Goal: Entertainment & Leisure: Consume media (video, audio)

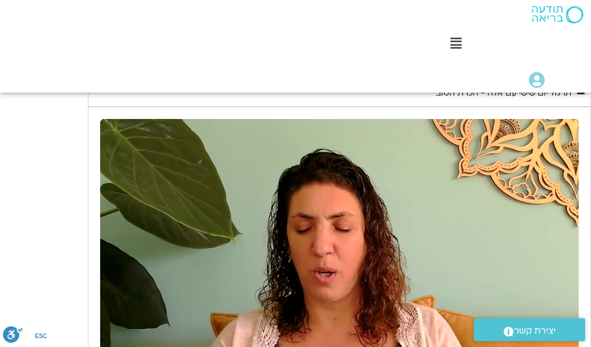
scroll to position [1062, 0]
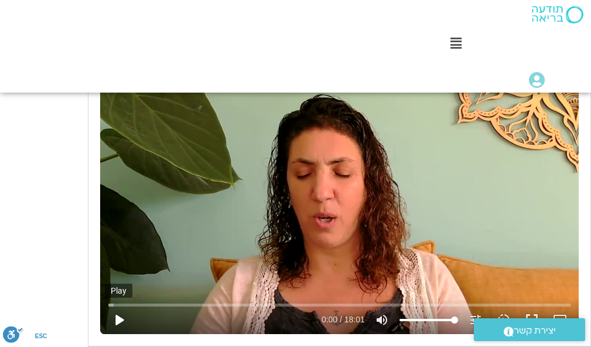
click at [119, 317] on button "play_arrow" at bounding box center [119, 320] width 28 height 28
type input "1452.76"
type input "0.009751"
type input "1452.76"
type input "0.128112"
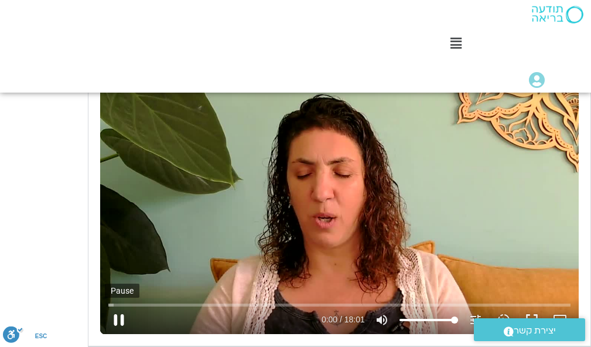
type input "1452.76"
type input "0.264805"
type input "1452.76"
type input "0.394525"
type input "1452.76"
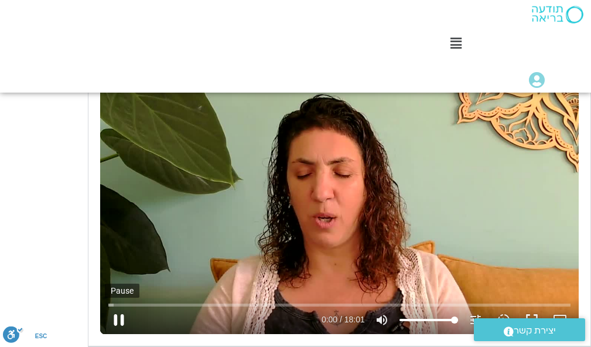
type input "0.532939"
type input "1452.76"
type input "0.661415"
type input "1452.76"
type input "0.788416"
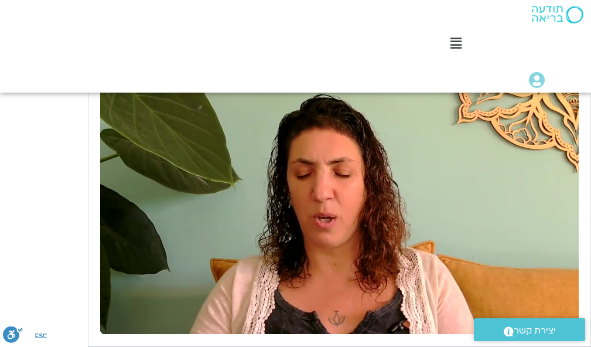
type input "1452.76"
type input "147.332975"
type input "1452.76"
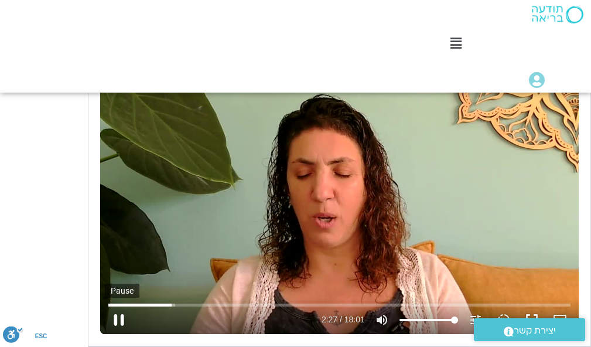
type input "147.460491"
type input "1452.76"
type input "147.592364"
type input "1452.76"
type input "147.725775"
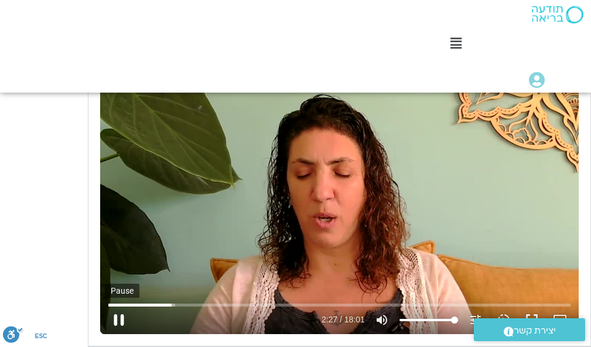
type input "1452.76"
type input "147.851557"
type input "1452.76"
type input "148.021119"
type input "1452.76"
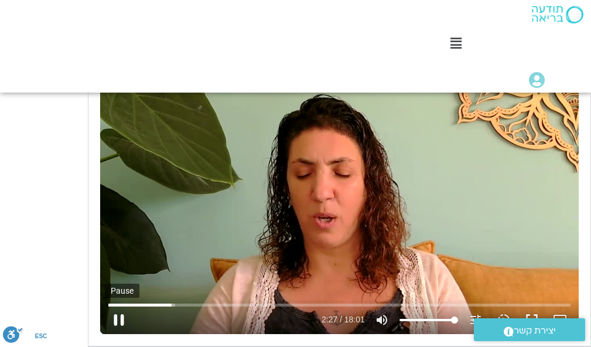
type input "148.156075"
type input "1452.76"
type input "148.285517"
type input "1452.76"
type input "148.412509"
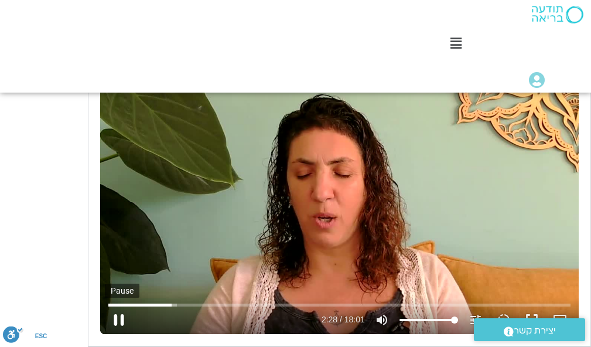
type input "1452.76"
type input "148.546602"
type input "1452.76"
type input "148.683722"
type input "1452.76"
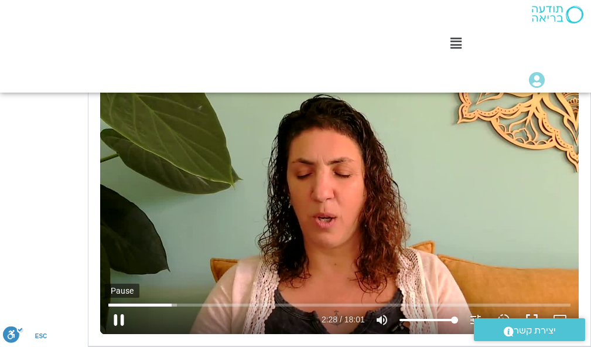
type input "148.813103"
type input "1452.76"
type input "148.945397"
type input "1452.76"
type input "149.076725"
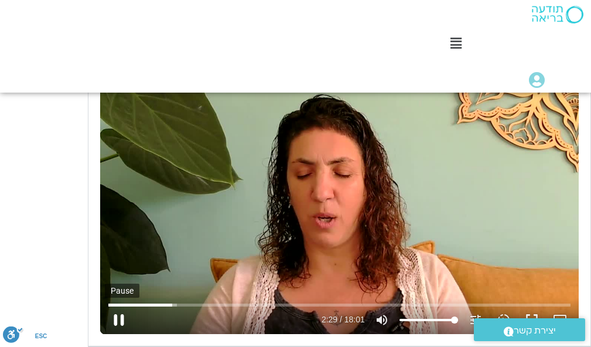
type input "1452.76"
type input "149.207887"
type input "1452.76"
type input "149.335372"
type input "1452.76"
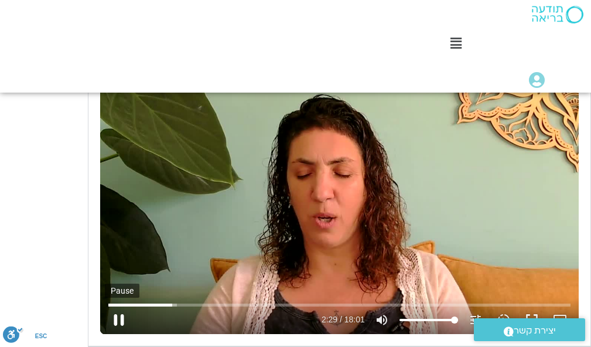
type input "149.501312"
type input "1452.76"
type input "149.627026"
type input "1452.76"
type input "149.759707"
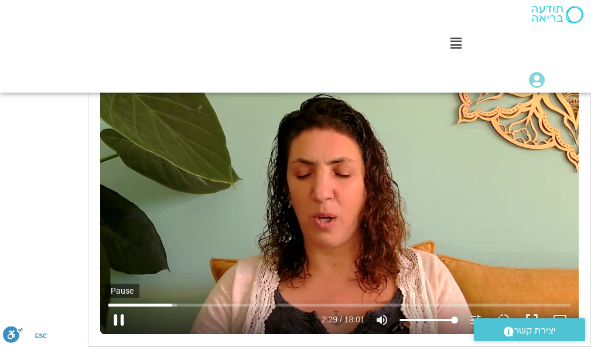
type input "1452.76"
type input "149.89417"
type input "1452.76"
type input "150.026271"
type input "1452.76"
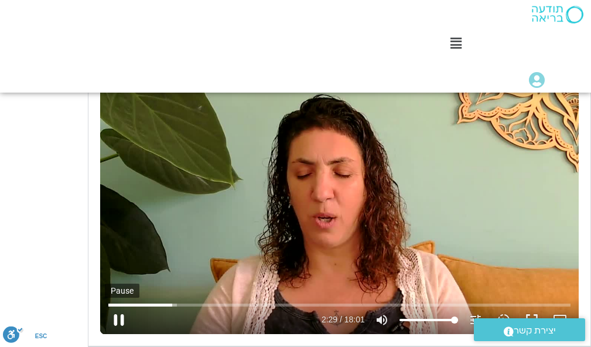
type input "150.160999"
type input "1452.76"
type input "150.291777"
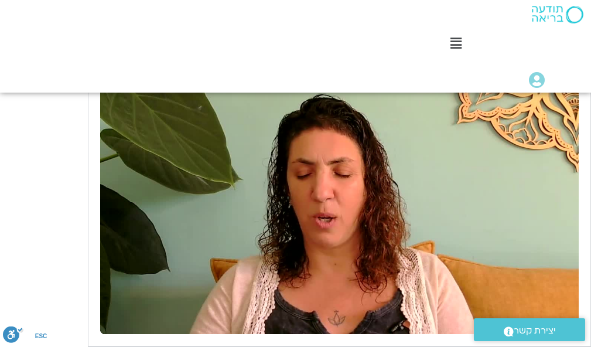
type input "1452.76"
type input "1081.16"
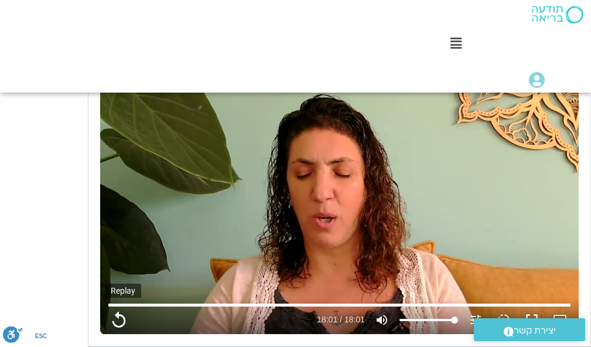
type input "1452.76"
type input "1081.16"
type input "1452.76"
type input "1081.16"
type input "1452.76"
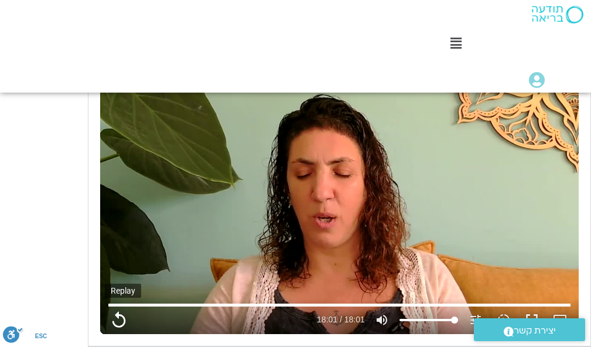
type input "1081.16"
type input "1452.76"
type input "1081.16"
type input "1452.76"
type input "1081.16"
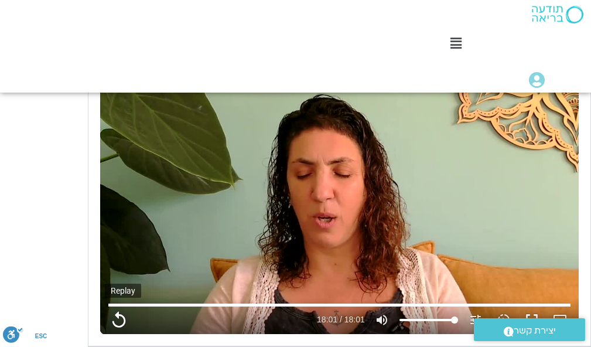
type input "1452.76"
type input "1081.16"
type input "1452.76"
type input "1081.16"
type input "1452.76"
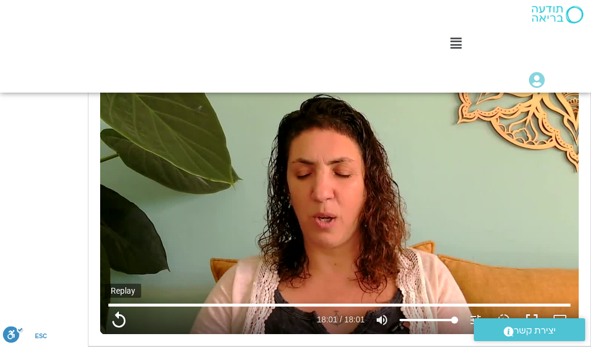
type input "1081.16"
type input "1452.76"
type input "1081.16"
type input "1452.76"
type input "1081.16"
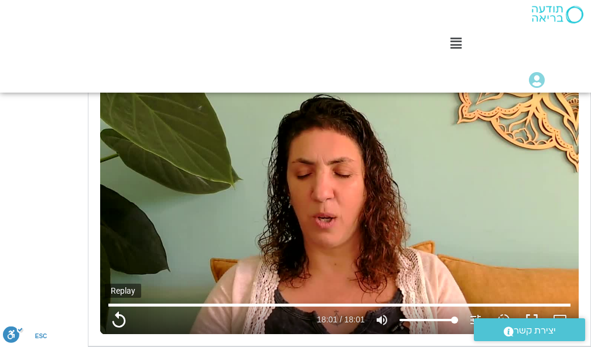
type input "1452.76"
type input "1081.16"
type input "1452.76"
type input "1081.16"
type input "1452.76"
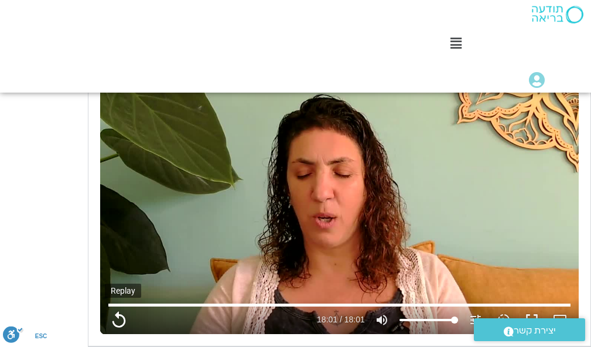
type input "1081.16"
type input "1452.76"
type input "1081.16"
type input "1452.76"
type input "1081.16"
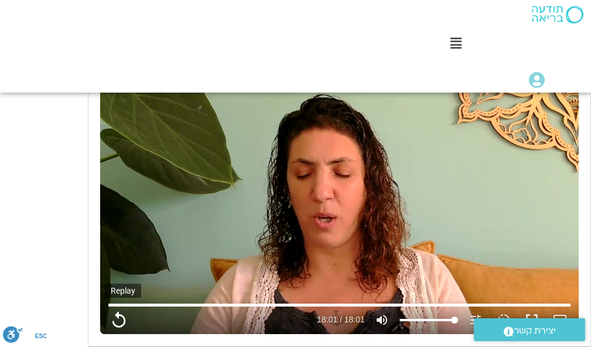
type input "1452.76"
type input "1081.16"
type input "1452.76"
type input "1081.16"
type input "1452.76"
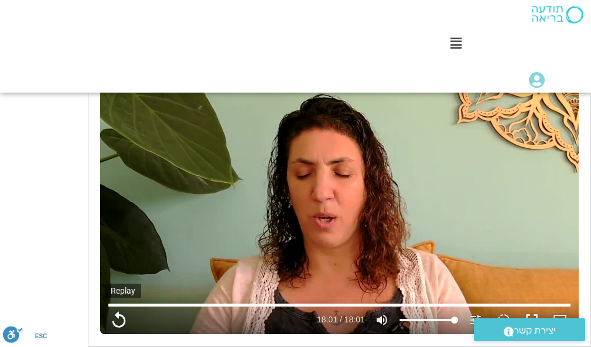
type input "1081.16"
type input "1452.76"
type input "1081.16"
type input "1452.76"
type input "1081.16"
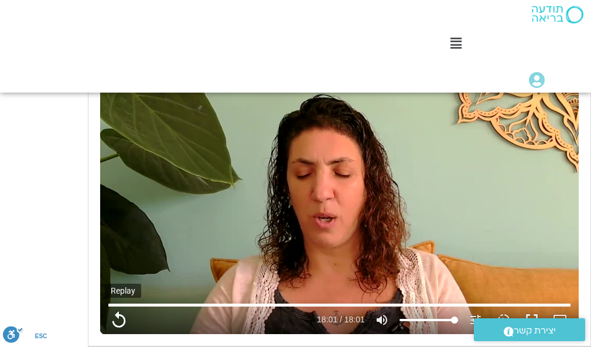
type input "1452.76"
type input "1081.16"
type input "1452.76"
type input "1081.16"
type input "1452.76"
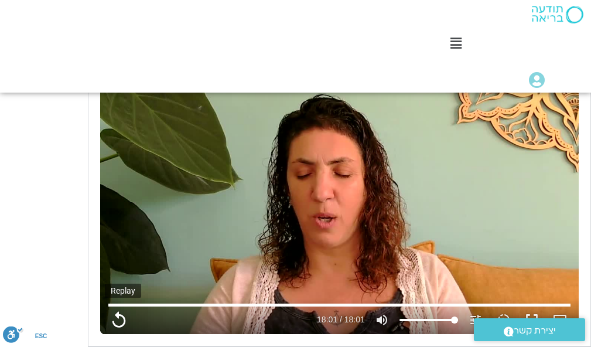
type input "1081.16"
type input "1452.76"
type input "1081.16"
type input "1452.76"
type input "1081.16"
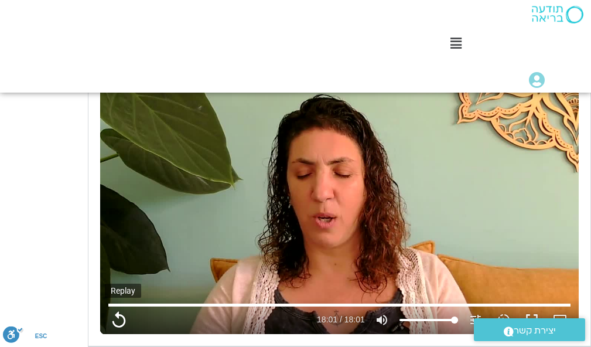
type input "1452.76"
type input "1081.16"
type input "1452.76"
type input "1081.16"
type input "1452.76"
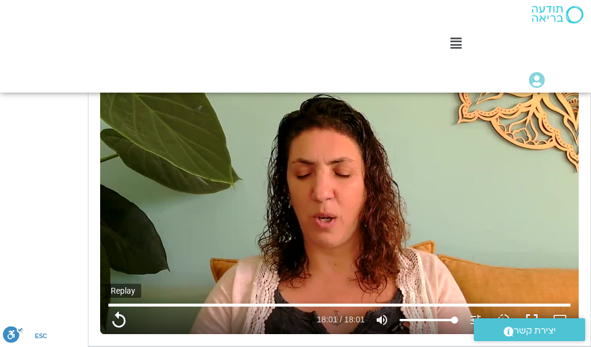
type input "1081.16"
type input "1452.76"
type input "1081.16"
type input "1452.76"
type input "1081.16"
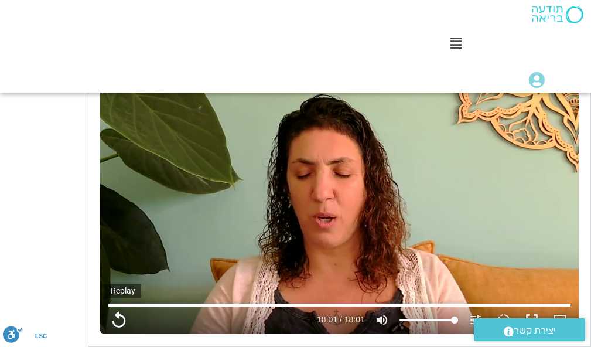
type input "1452.76"
type input "1081.16"
type input "1452.76"
type input "1081.16"
type input "1452.76"
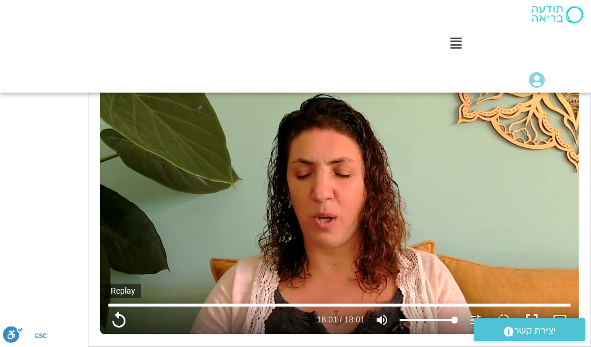
type input "1081.16"
type input "1452.76"
type input "1081.16"
type input "1452.76"
type input "1081.16"
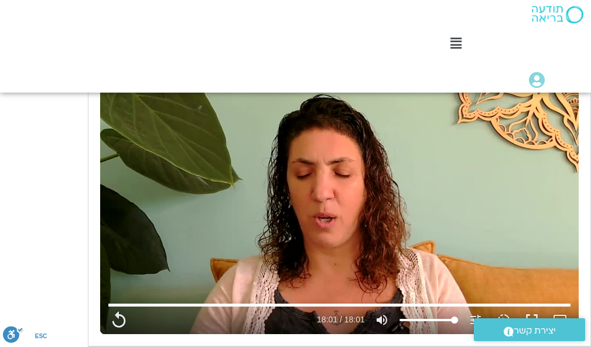
type input "1452.76"
type input "1081.16"
type input "1452.76"
type input "1081.16"
type input "1452.76"
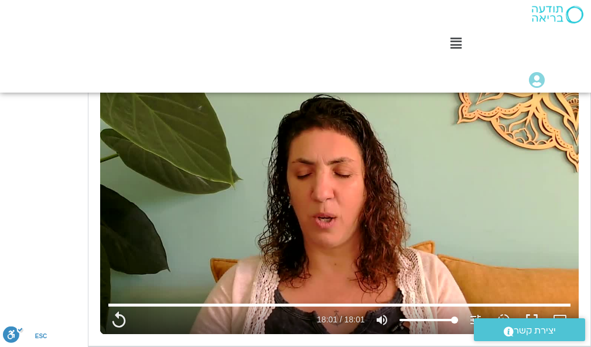
type input "1081.16"
type input "1452.76"
type input "1081.16"
type input "1452.76"
type input "1081.16"
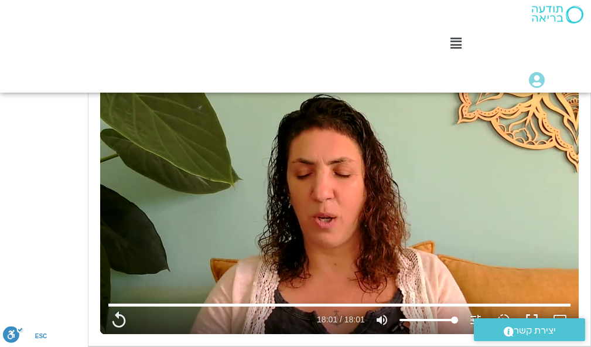
type input "1452.76"
type input "1081.16"
type input "1452.76"
type input "1081.16"
type input "1452.76"
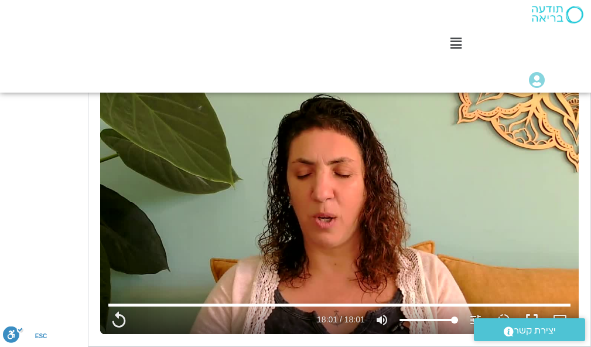
type input "1081.16"
type input "1452.76"
type input "1081.16"
type input "1452.76"
type input "1081.16"
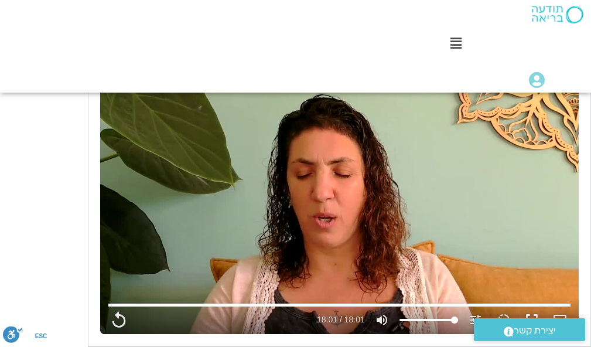
type input "1452.76"
type input "1081.16"
type input "1452.76"
type input "1081.16"
type input "1452.76"
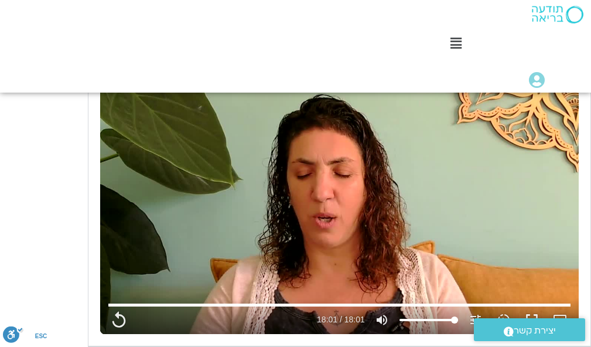
type input "1081.16"
type input "1452.76"
type input "1081.16"
type input "1452.76"
type input "1081.16"
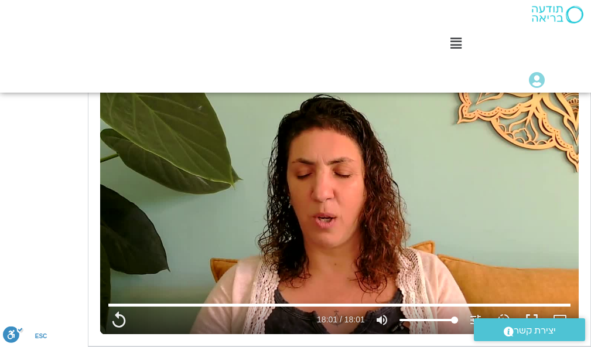
type input "1452.76"
type input "1081.16"
type input "1452.76"
type input "1081.16"
type input "1452.76"
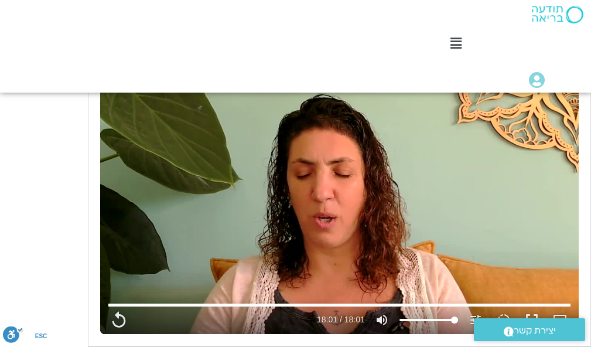
type input "1081.16"
type input "1452.76"
type input "1081.16"
type input "1452.76"
type input "1081.16"
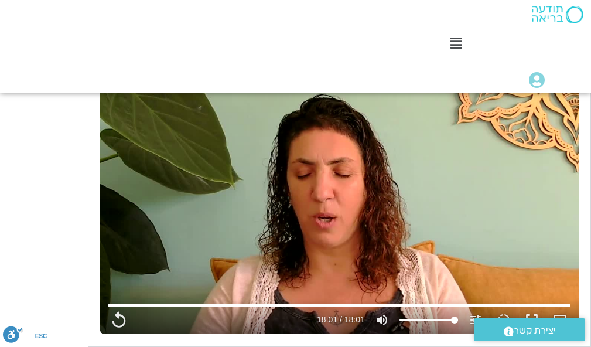
type input "1452.76"
type input "1081.16"
type input "1452.76"
type input "1081.16"
type input "1452.76"
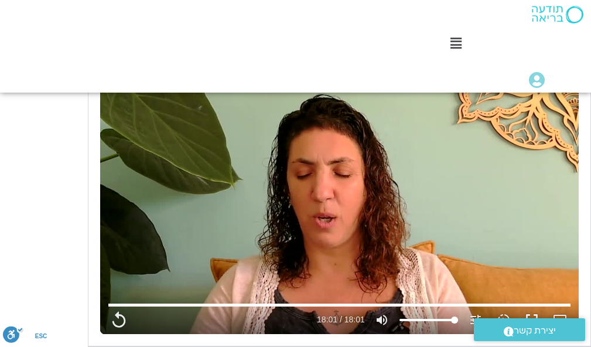
type input "1081.16"
type input "1452.76"
type input "1081.16"
type input "1452.76"
type input "1081.16"
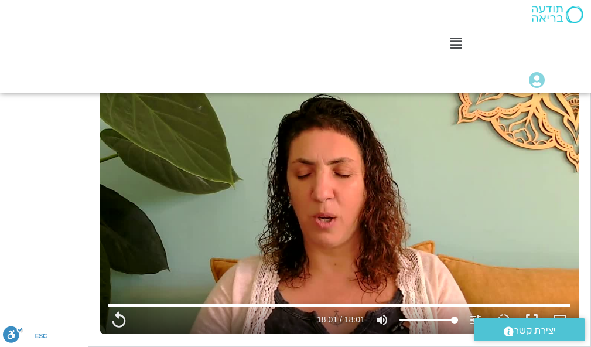
type input "1452.76"
type input "1081.16"
type input "1452.76"
type input "1081.16"
type input "1452.76"
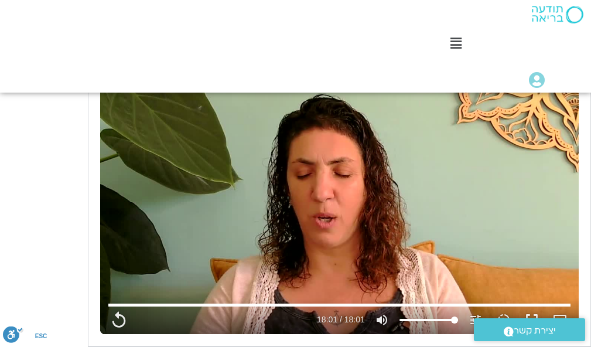
type input "1081.16"
type input "1452.76"
type input "1081.16"
type input "1452.76"
type input "1081.16"
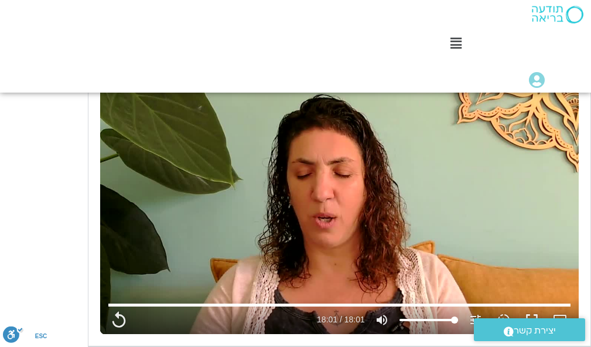
type input "1452.76"
type input "1081.16"
type input "1452.76"
type input "1081.16"
type input "1452.76"
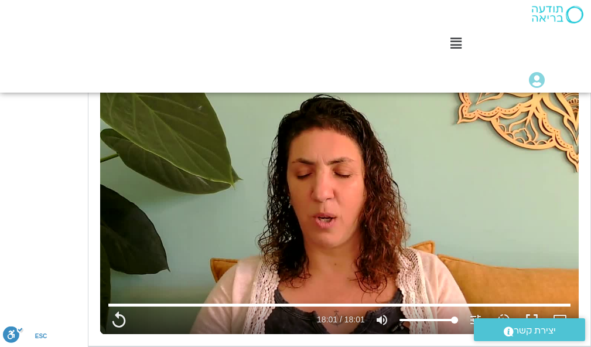
type input "1081.16"
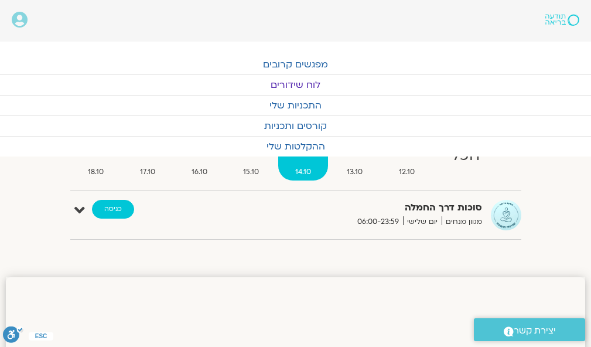
click at [115, 207] on link "כניסה" at bounding box center [113, 209] width 42 height 19
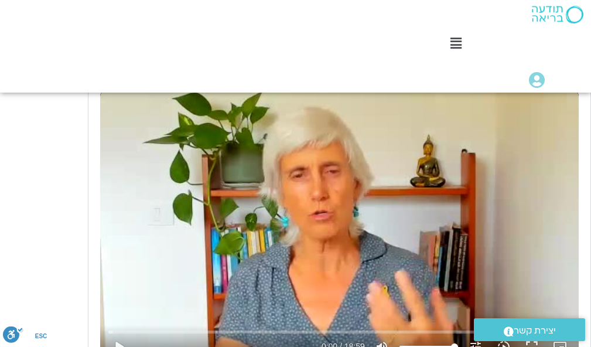
scroll to position [1515, 0]
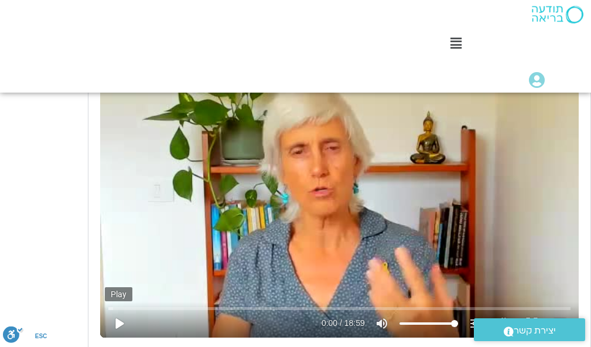
click at [120, 320] on button "play_arrow" at bounding box center [119, 323] width 28 height 28
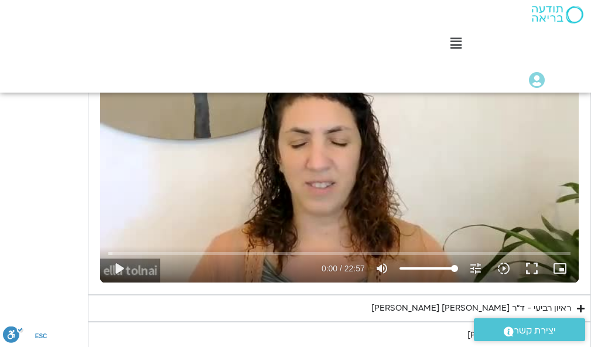
scroll to position [2069, 0]
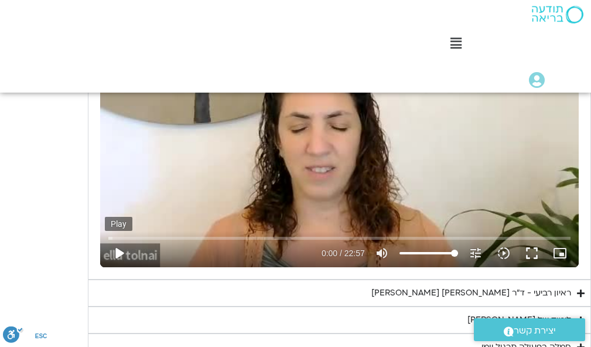
click at [116, 250] on button "play_arrow" at bounding box center [119, 253] width 28 height 28
type input "1139.36"
type input "0.004843"
type input "1139.36"
type input "0.101928"
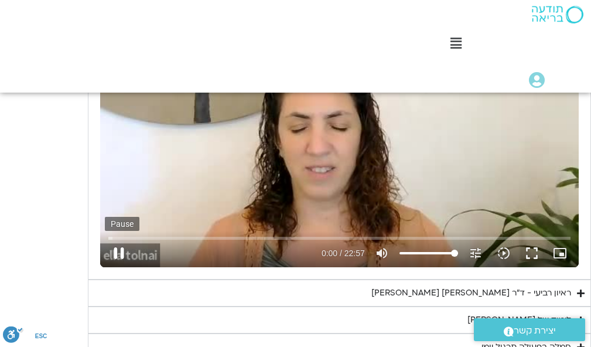
type input "1139.36"
type input "0.235906"
type input "1139.36"
type input "0.369573"
type input "1139.36"
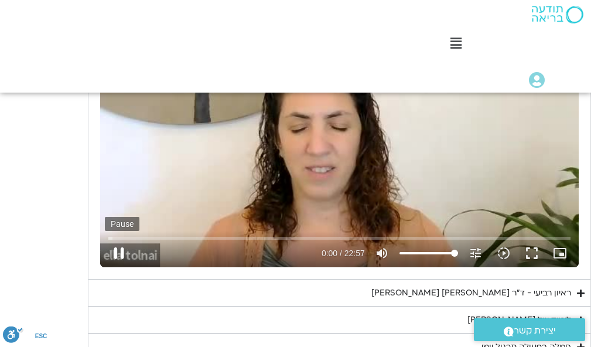
type input "0.502547"
type input "1139.36"
type input "0.635381"
type input "1139.36"
type input "0.769272"
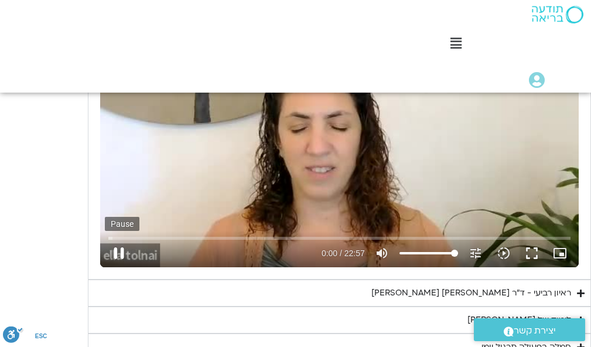
type input "1139.36"
type input "0.904675"
type input "1139.36"
type input "1.039281"
type input "1139.36"
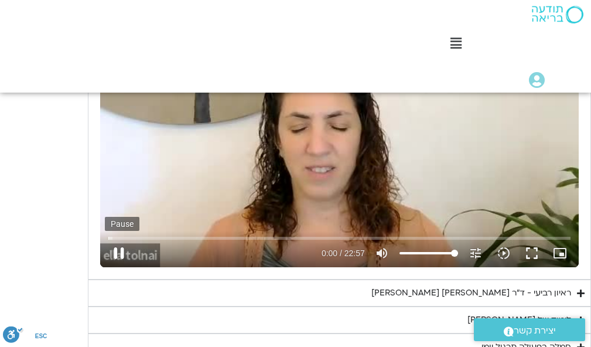
type input "1.170192"
type input "1139.36"
type input "1.303813"
type input "1139.36"
type input "1.436178"
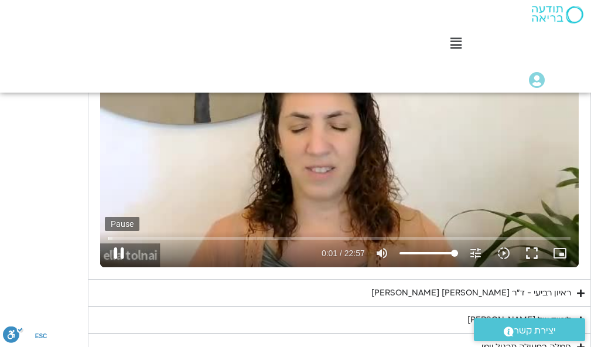
type input "1139.36"
type input "1.569498"
type input "1139.36"
type input "1.701781"
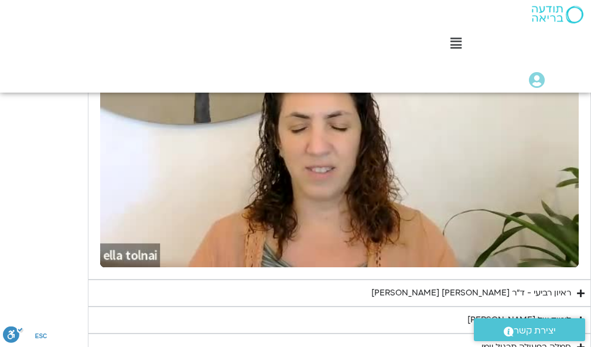
type input "1139.36"
type input "1.916821"
type input "1139.36"
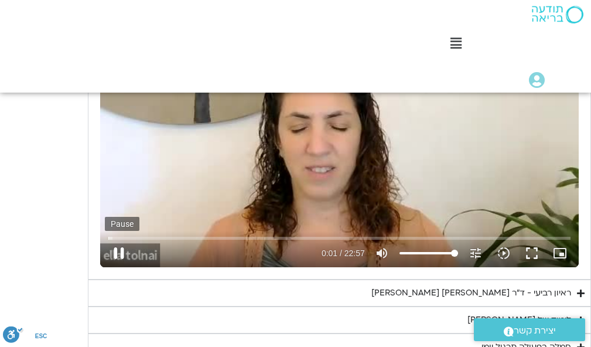
type input "1.985355"
type input "1139.36"
type input "2.120133"
type input "1139.36"
type input "2.257101"
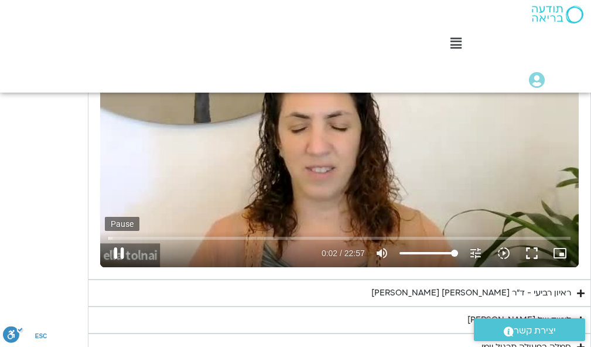
type input "1139.36"
type input "2.387215"
type input "1139.36"
type input "2.543169"
type input "1139.36"
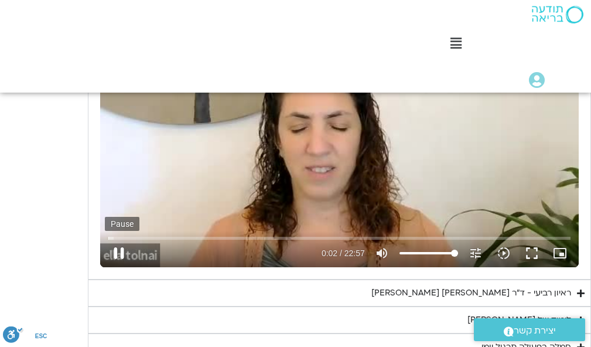
type input "2.6854"
type input "1139.36"
type input "2.818925"
type input "1139.36"
type input "2.951745"
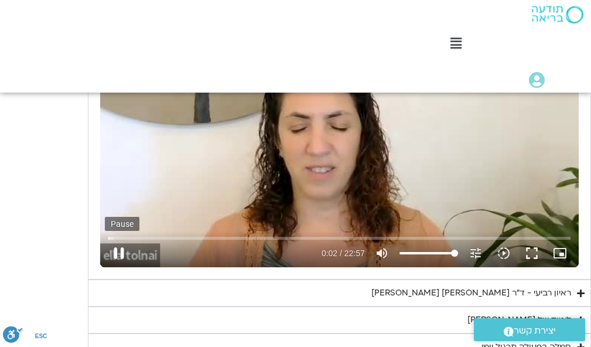
type input "1139.36"
type input "3.087056"
type input "1139.36"
type input "3.222648"
type input "1139.36"
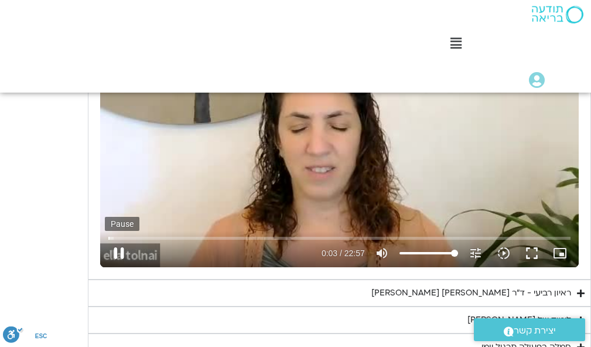
type input "3.351796"
type input "1139.36"
type input "3.485769"
type input "1139.36"
type input "3.618493"
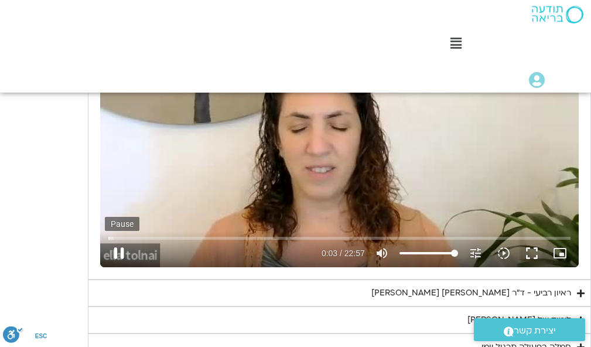
type input "1139.36"
type input "3.751349"
type input "1139.36"
type input "3.886605"
type input "1139.36"
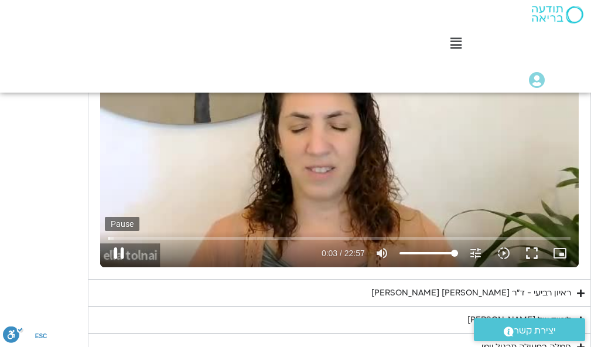
type input "4.021086"
type input "1139.36"
type input "4.152684"
type input "1139.36"
type input "4.284803"
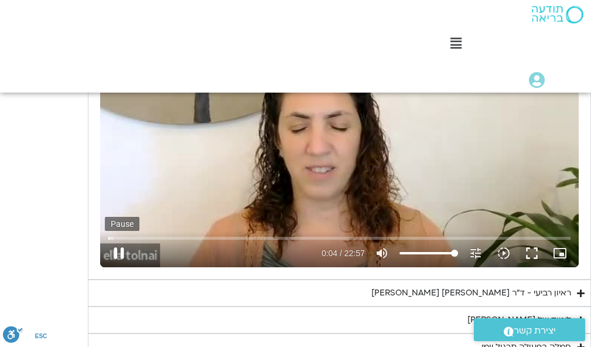
type input "1139.36"
type input "4.417669"
type input "1139.36"
type input "4.550607"
type input "1139.36"
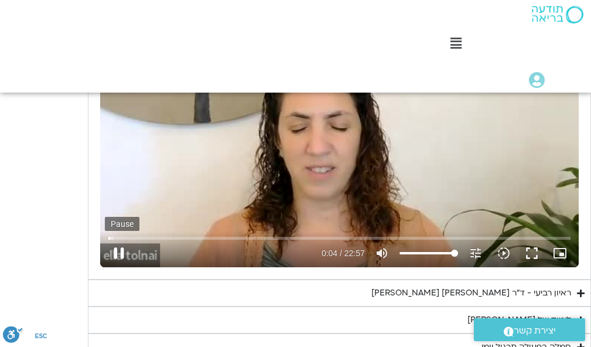
type input "4.691898"
type input "1139.36"
type input "4.845486"
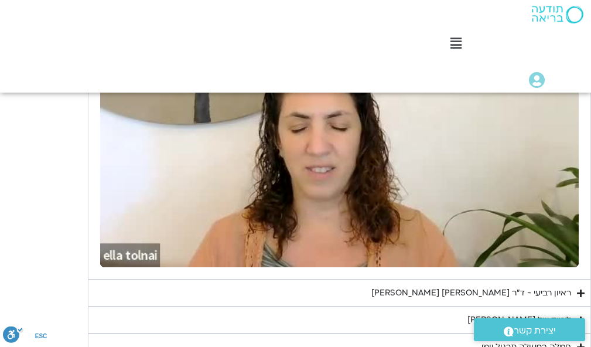
type input "1139.36"
type input "160.565448"
type input "1139.36"
type input "160.646971"
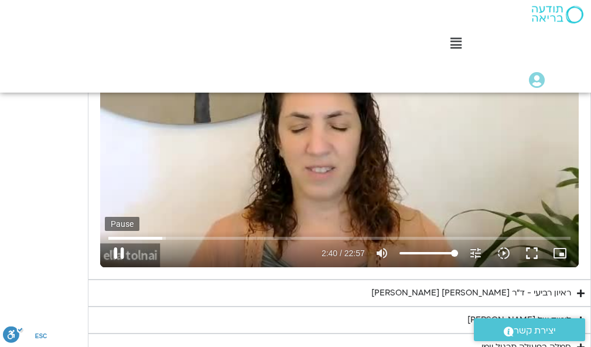
type input "1139.36"
type input "160.778029"
type input "1139.36"
type input "160.912221"
type input "1139.36"
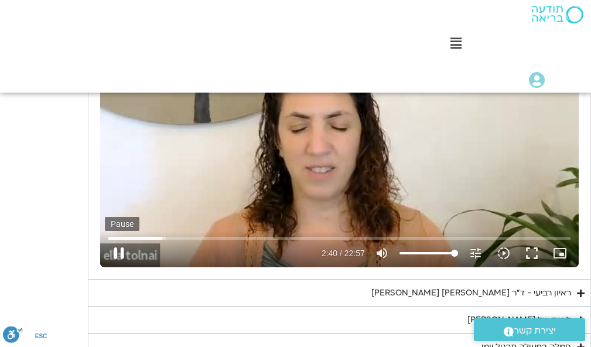
type input "161.047264"
type input "1139.36"
type input "161.204218"
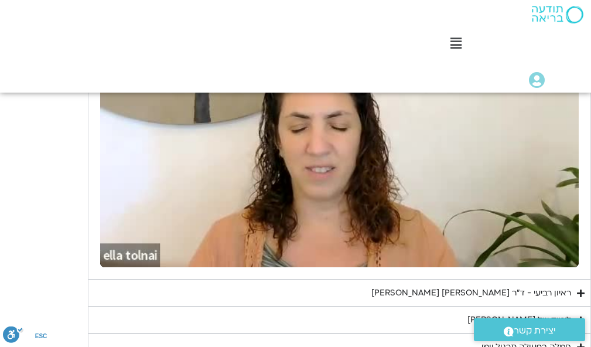
type input "1139.36"
type input "1377.76"
type input "1139.36"
type input "1377.76"
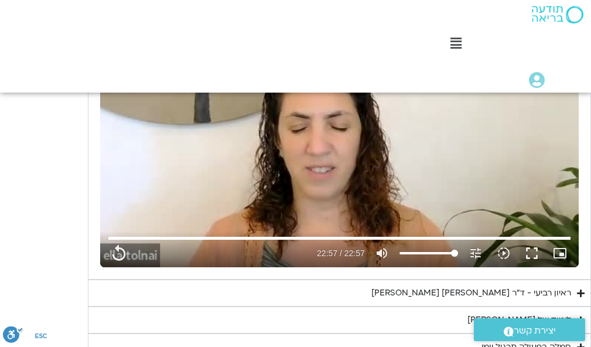
type input "1139.36"
type input "1377.76"
type input "1139.36"
type input "1377.76"
type input "1139.36"
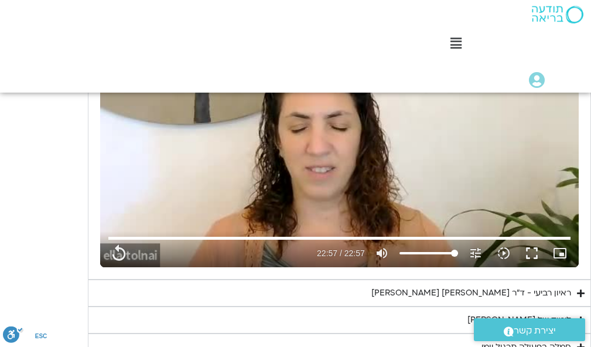
type input "1377.76"
type input "1139.36"
type input "1377.76"
type input "1139.36"
type input "1377.76"
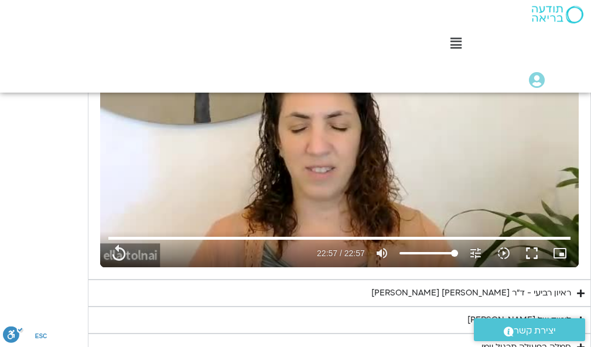
type input "1139.36"
type input "1377.76"
type input "1139.36"
type input "1377.76"
type input "1139.36"
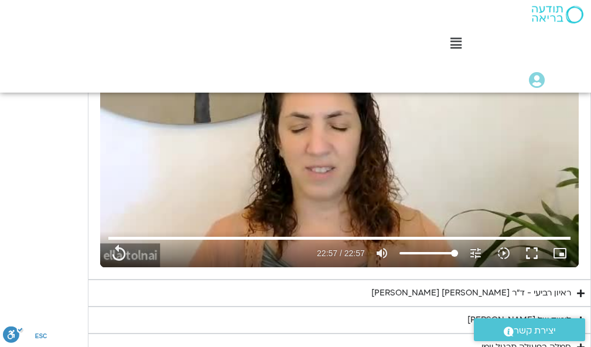
type input "1377.76"
type input "1139.36"
type input "1377.76"
type input "1139.36"
type input "1377.76"
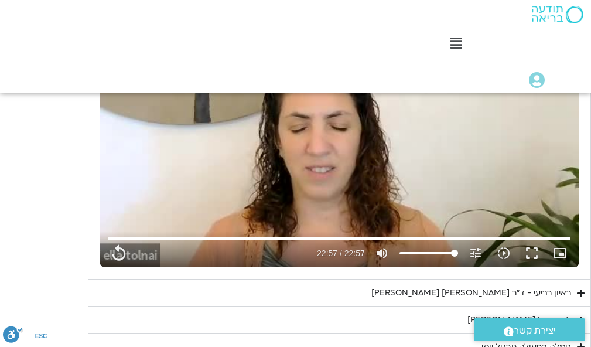
type input "1139.36"
type input "1377.76"
type input "1139.36"
type input "1377.76"
type input "1139.36"
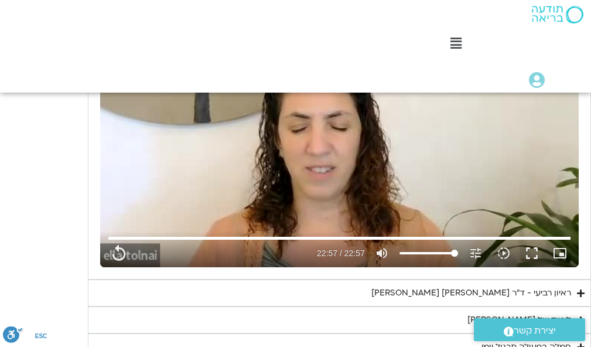
type input "1377.76"
type input "1139.36"
type input "1377.76"
type input "1139.36"
type input "1377.76"
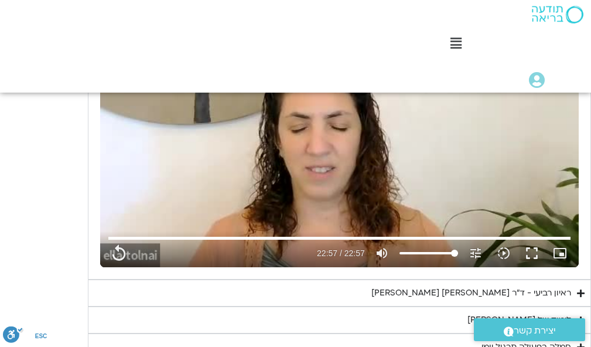
type input "1139.36"
type input "1377.76"
type input "1139.36"
type input "1377.76"
type input "1139.36"
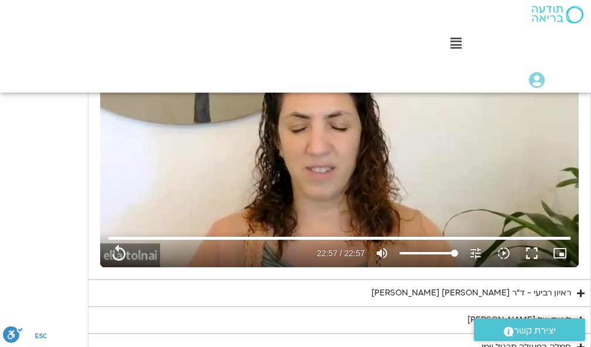
type input "1377.76"
type input "1139.36"
type input "1377.76"
type input "1139.36"
type input "1377.76"
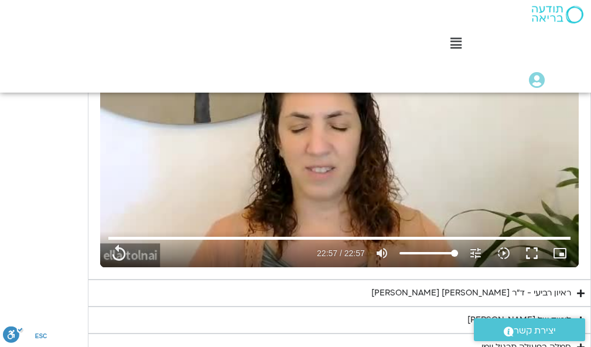
type input "1139.36"
type input "1377.76"
type input "1139.36"
type input "1377.76"
type input "1139.36"
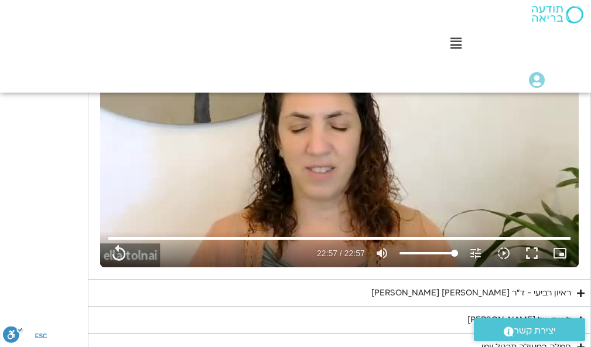
type input "1377.76"
type input "1139.36"
type input "1377.76"
type input "1139.36"
type input "1377.76"
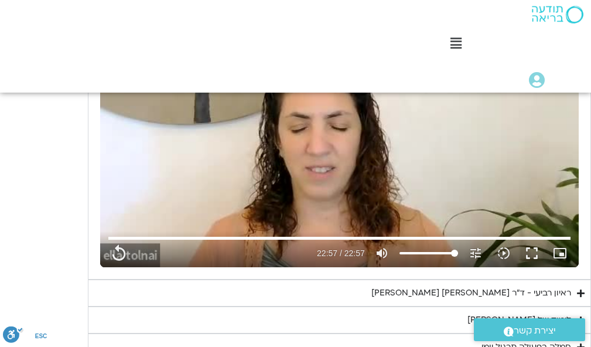
type input "1139.36"
type input "1377.76"
type input "1139.36"
type input "1377.76"
type input "1139.36"
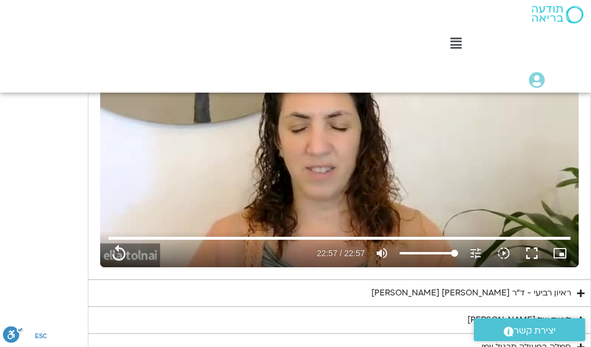
type input "1377.76"
type input "1139.36"
type input "1377.76"
type input "1139.36"
type input "1377.76"
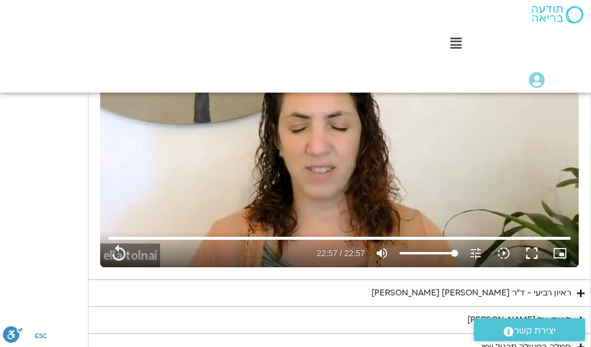
type input "1139.36"
type input "1377.76"
type input "1139.36"
type input "1377.76"
type input "1139.36"
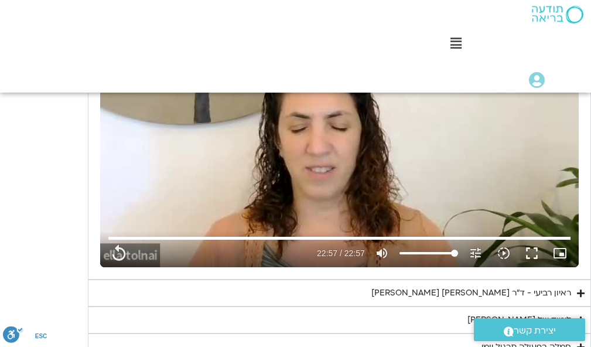
type input "1377.76"
type input "1139.36"
type input "1377.76"
type input "1139.36"
type input "1377.76"
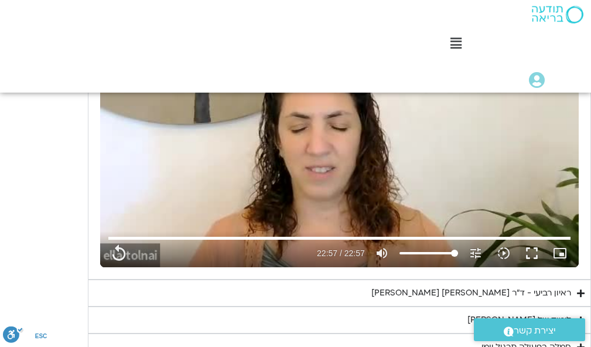
type input "1139.36"
type input "1377.76"
type input "1139.36"
type input "1377.76"
type input "1139.36"
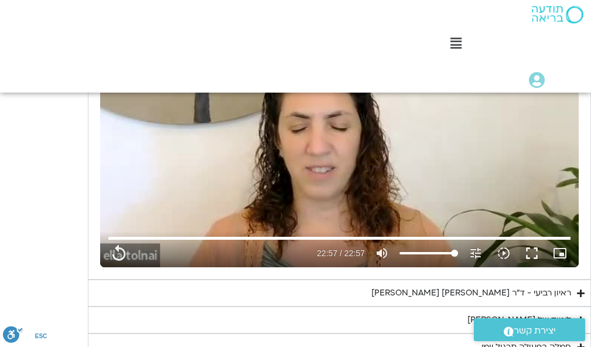
type input "1377.76"
type input "1139.36"
type input "1377.76"
type input "1139.36"
type input "1377.76"
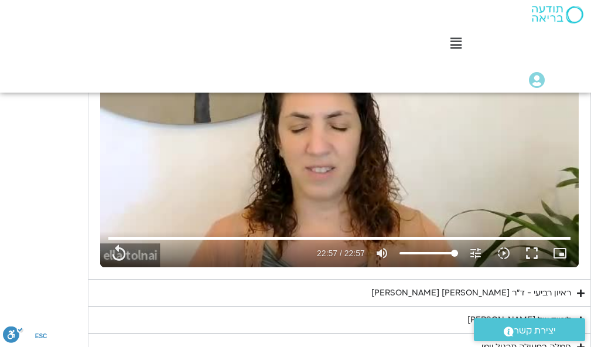
type input "1139.36"
type input "1377.76"
type input "1139.36"
type input "1377.76"
type input "1139.36"
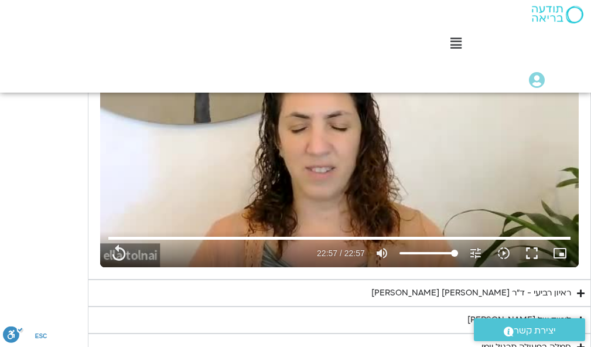
type input "1377.76"
type input "1139.36"
type input "1377.76"
type input "1139.36"
type input "1377.76"
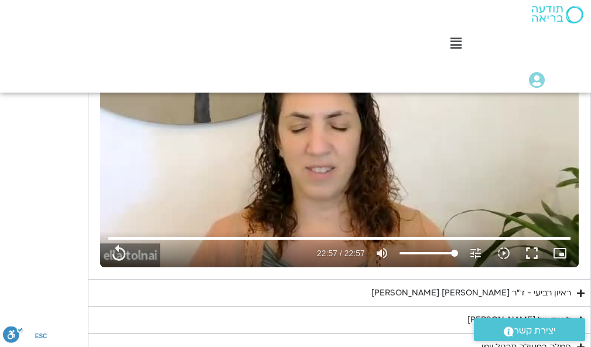
type input "1139.36"
type input "1377.76"
type input "1139.36"
type input "1377.76"
type input "1139.36"
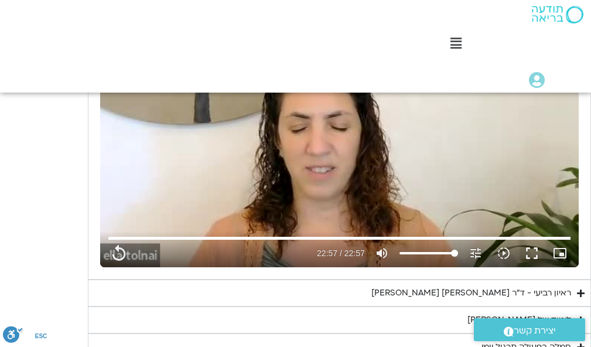
type input "1377.76"
type input "1139.36"
type input "1377.76"
type input "1139.36"
type input "1377.76"
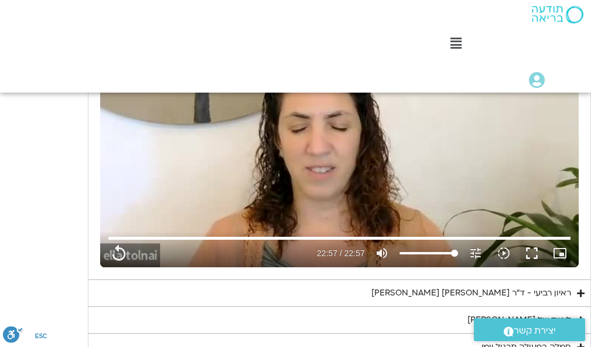
type input "1139.36"
type input "1377.76"
type input "1139.36"
type input "1377.76"
type input "1139.36"
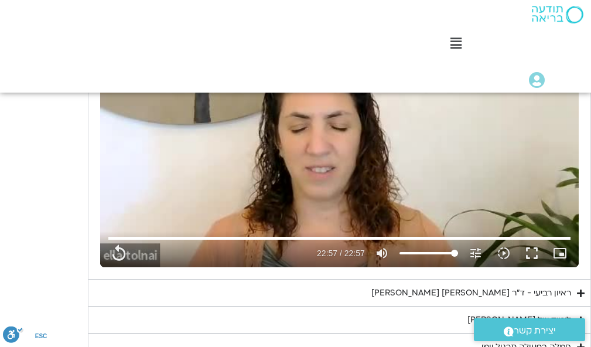
type input "1377.76"
type input "1139.36"
type input "1377.76"
type input "1139.36"
type input "1377.76"
